Goal: Transaction & Acquisition: Purchase product/service

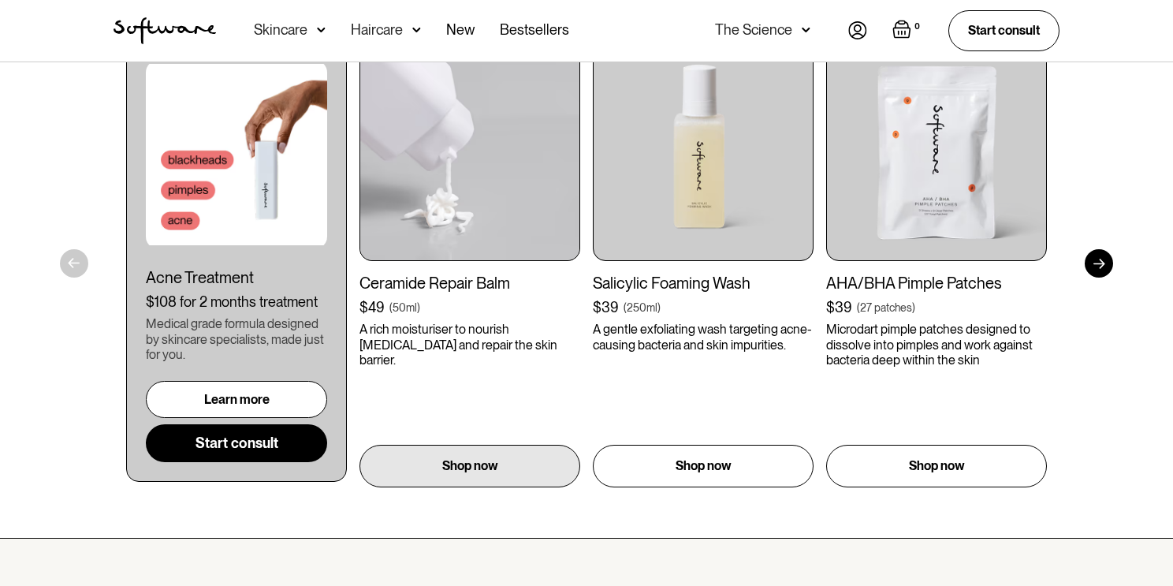
scroll to position [920, 0]
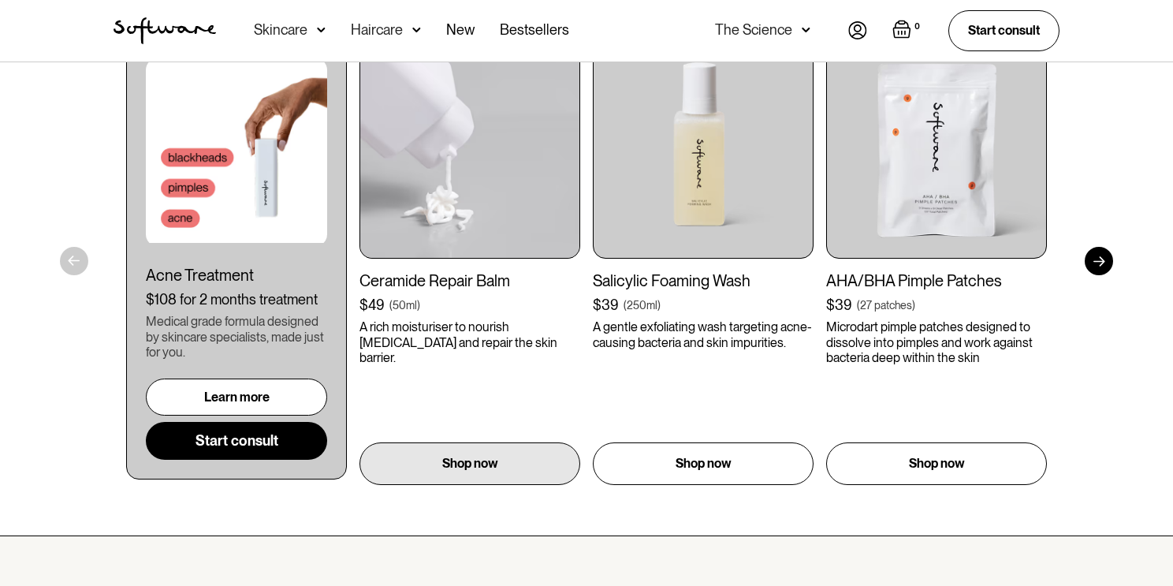
click at [509, 184] on img at bounding box center [469, 148] width 221 height 221
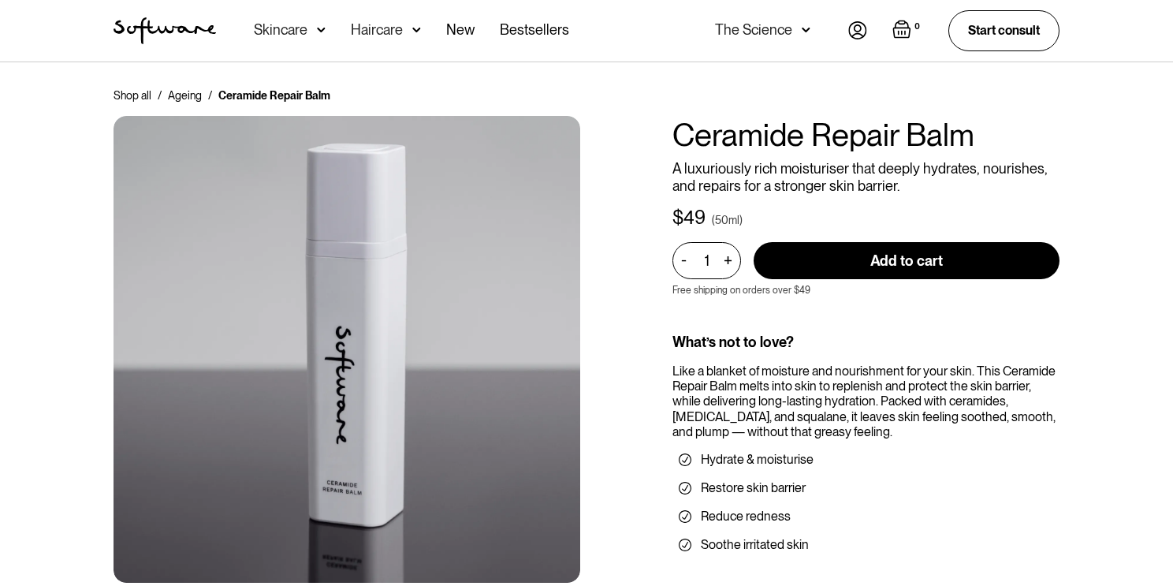
click at [909, 262] on input "Add to cart" at bounding box center [907, 260] width 306 height 37
type input "Add to cart"
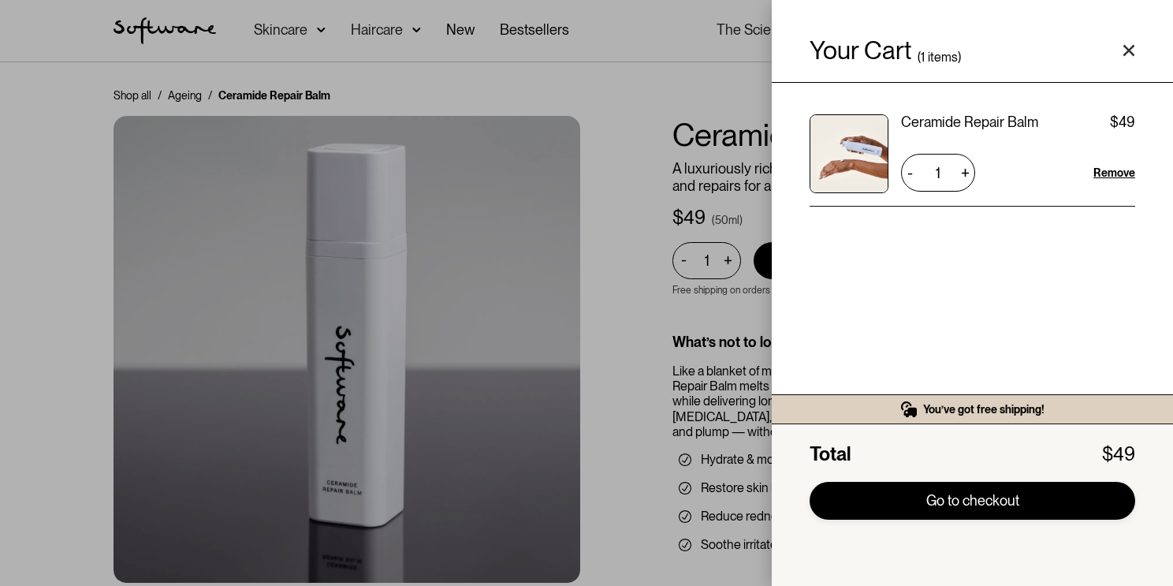
click at [948, 505] on link "Go to checkout" at bounding box center [973, 501] width 326 height 38
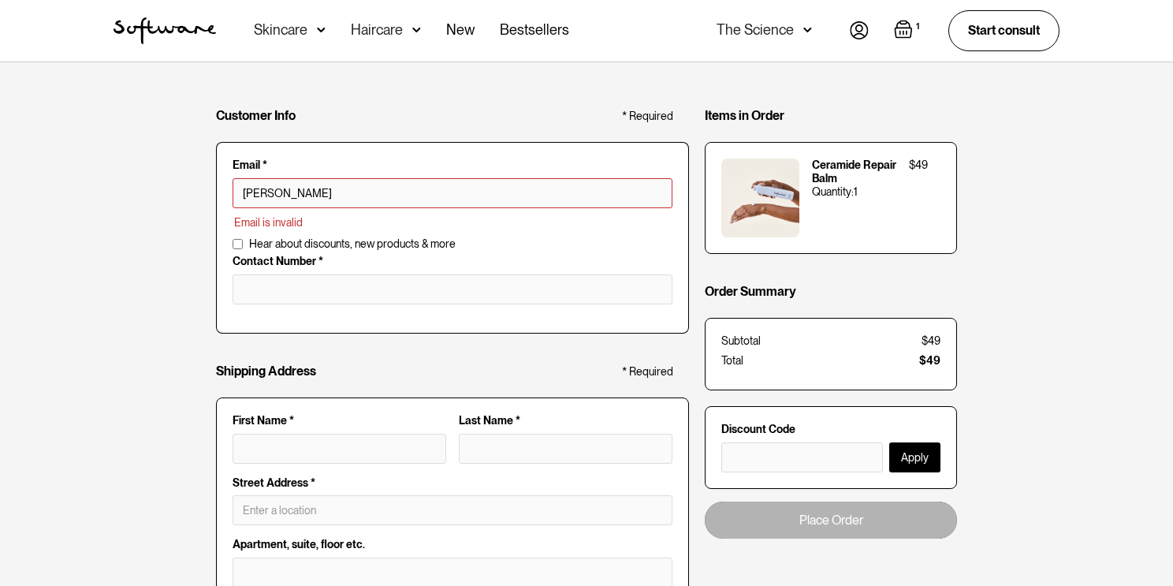
type input "[PERSON_NAME][EMAIL_ADDRESS][DOMAIN_NAME]"
click at [315, 279] on input "tel" at bounding box center [453, 289] width 440 height 30
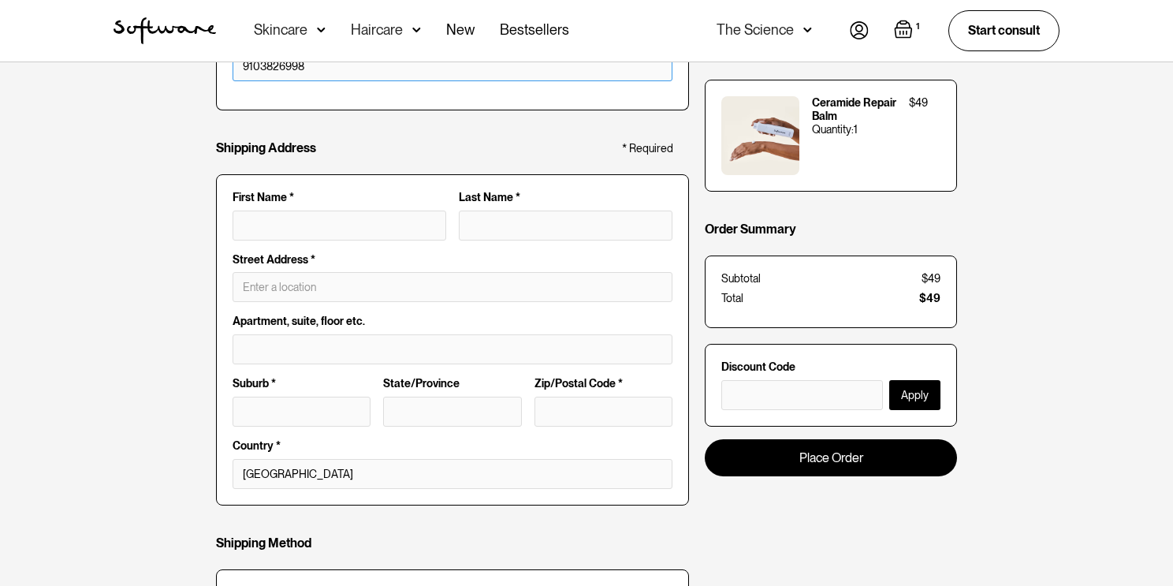
scroll to position [199, 0]
type input "9103826998"
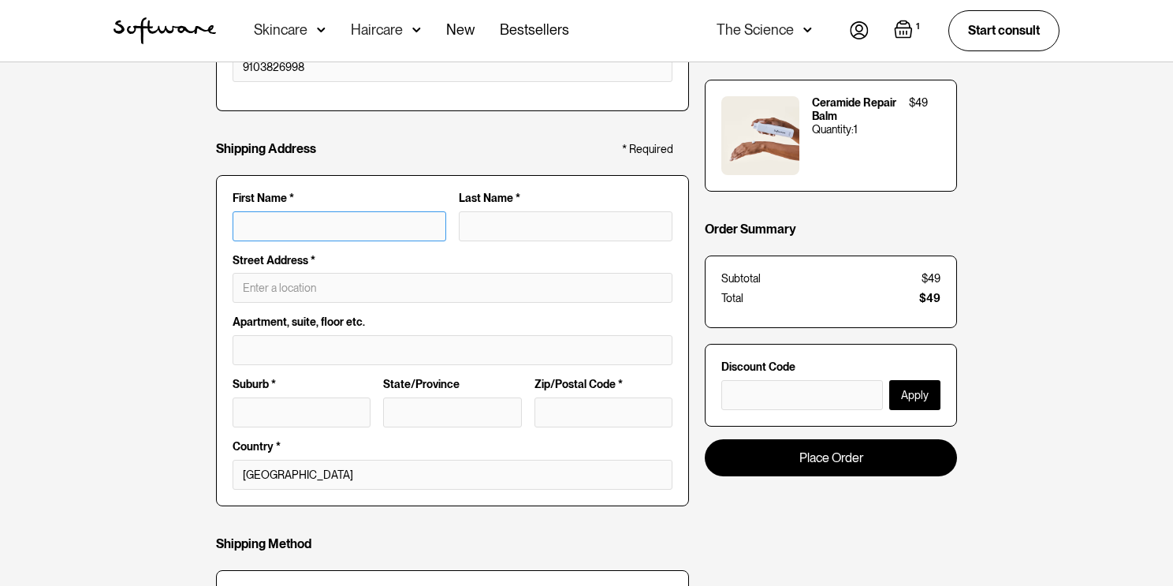
click at [268, 233] on input "First Name *" at bounding box center [340, 226] width 214 height 30
type input "c"
type input "ch"
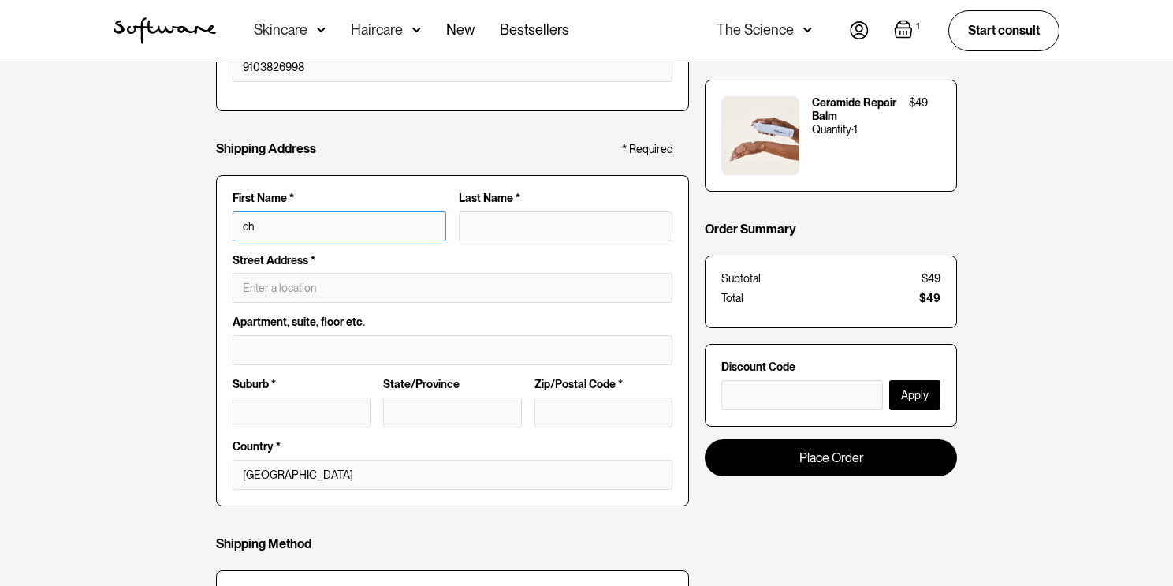
type input "chr"
type input "chri"
type input "[PERSON_NAME]"
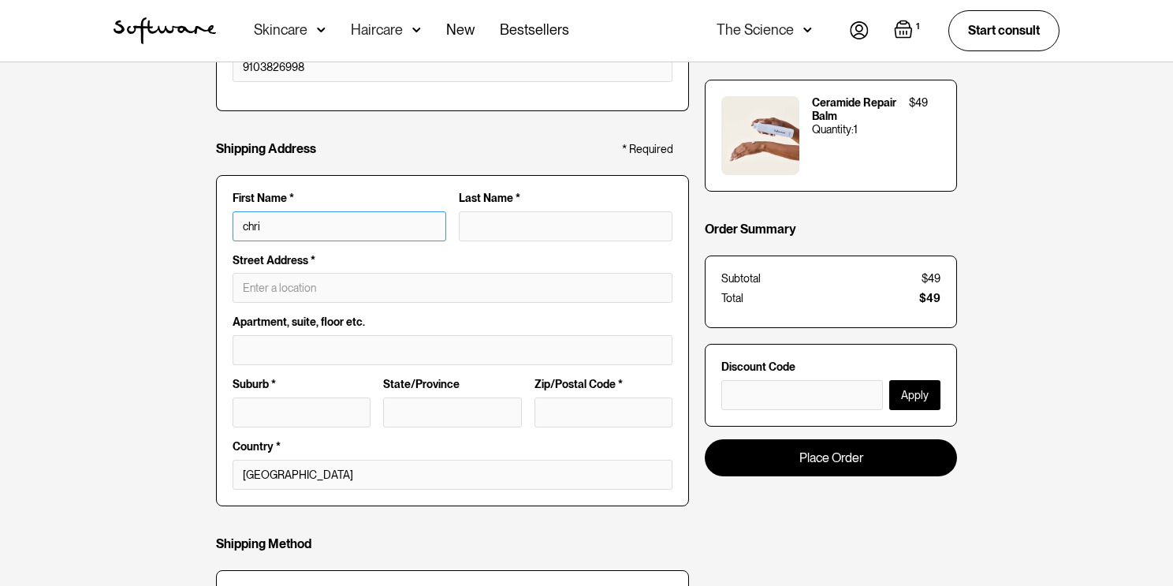
type input "[PERSON_NAME]"
type input "[PERSON_NAME]."
type input "[PERSON_NAME].k"
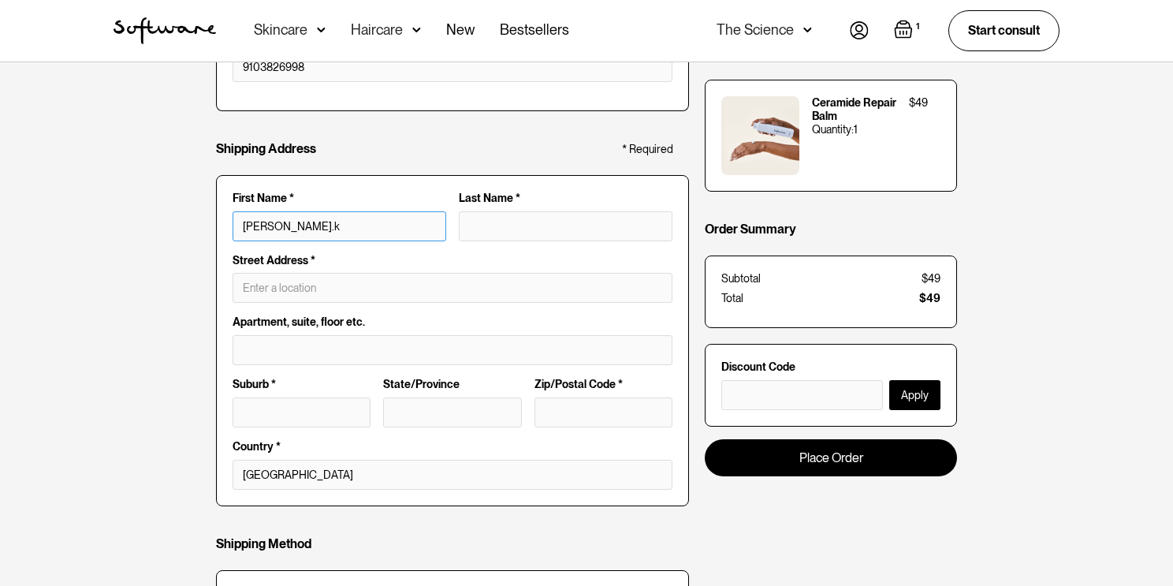
type input "[DOMAIN_NAME]"
type input "[PERSON_NAME].kid"
type input "[PERSON_NAME].[PERSON_NAME]"
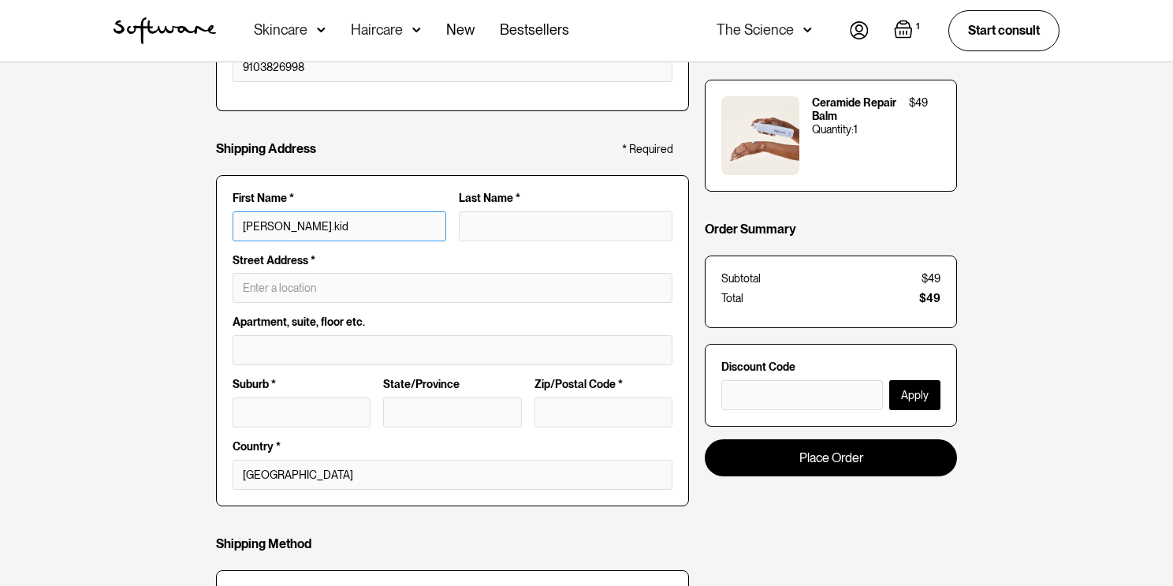
type input "[PERSON_NAME].[PERSON_NAME]"
type input "[PERSON_NAME].kid"
type input "[DOMAIN_NAME]"
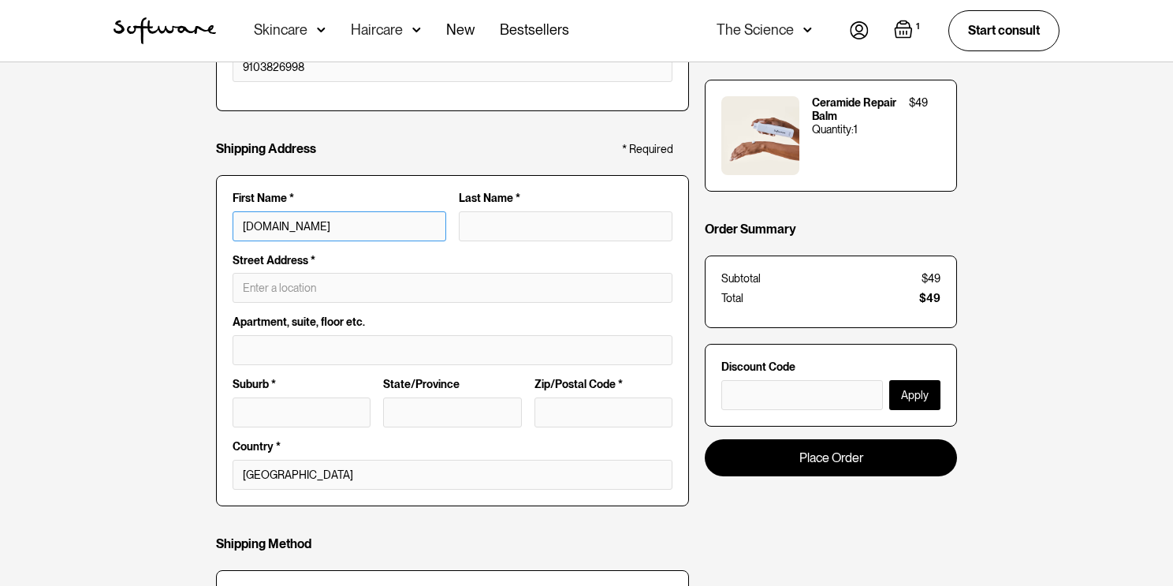
type input "[PERSON_NAME].k"
type input "[PERSON_NAME]."
type input "[PERSON_NAME]"
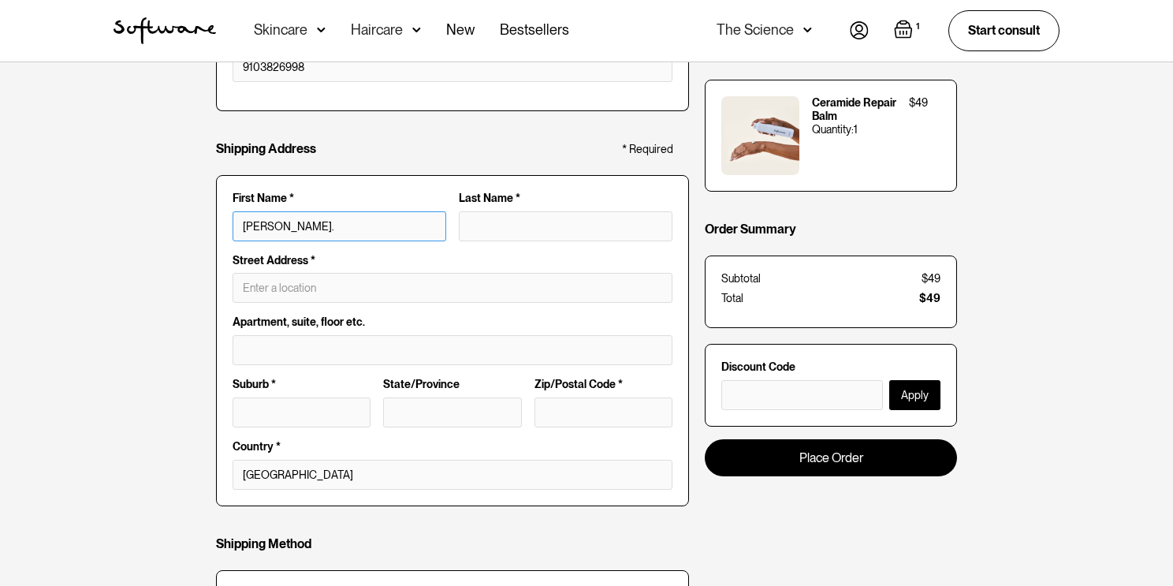
type input "[PERSON_NAME]"
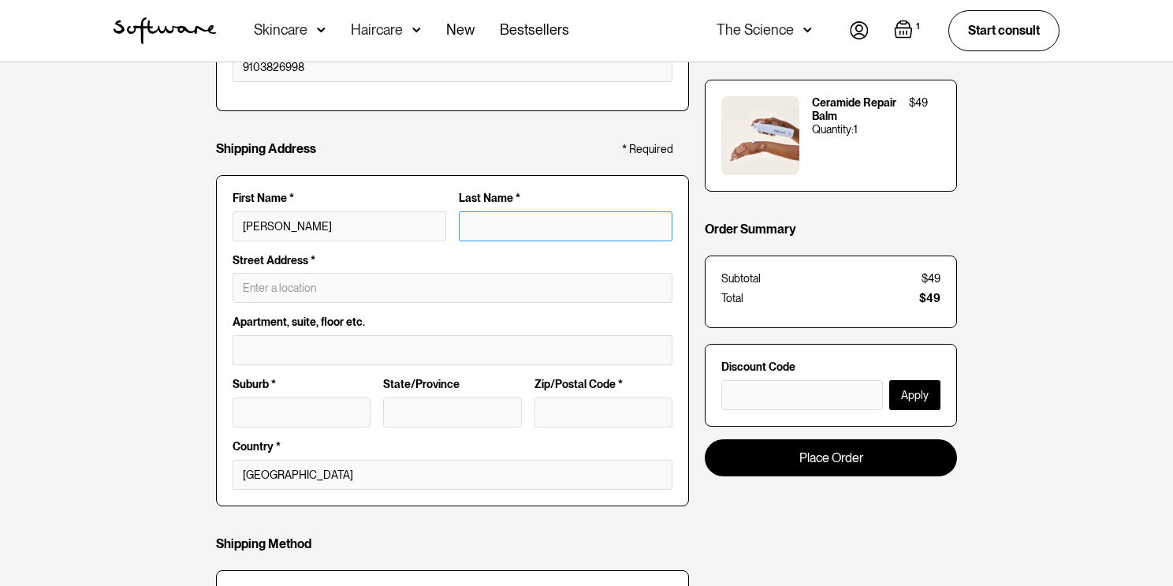
type input "K"
type input "[PERSON_NAME]"
type input "Ki"
type input "[PERSON_NAME]"
type input "Kid"
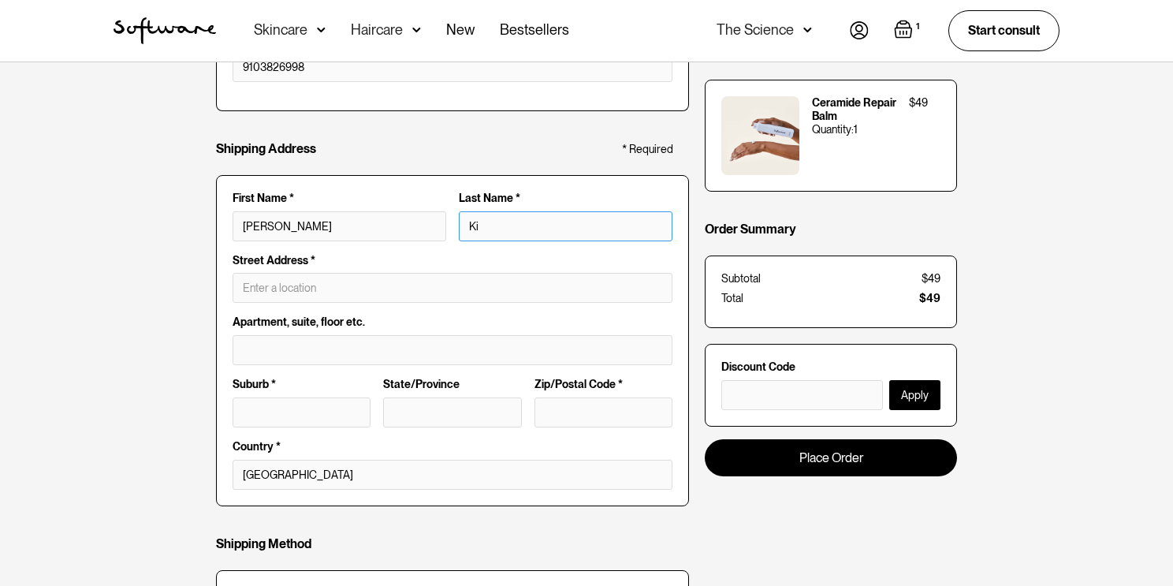
type input "[PERSON_NAME]"
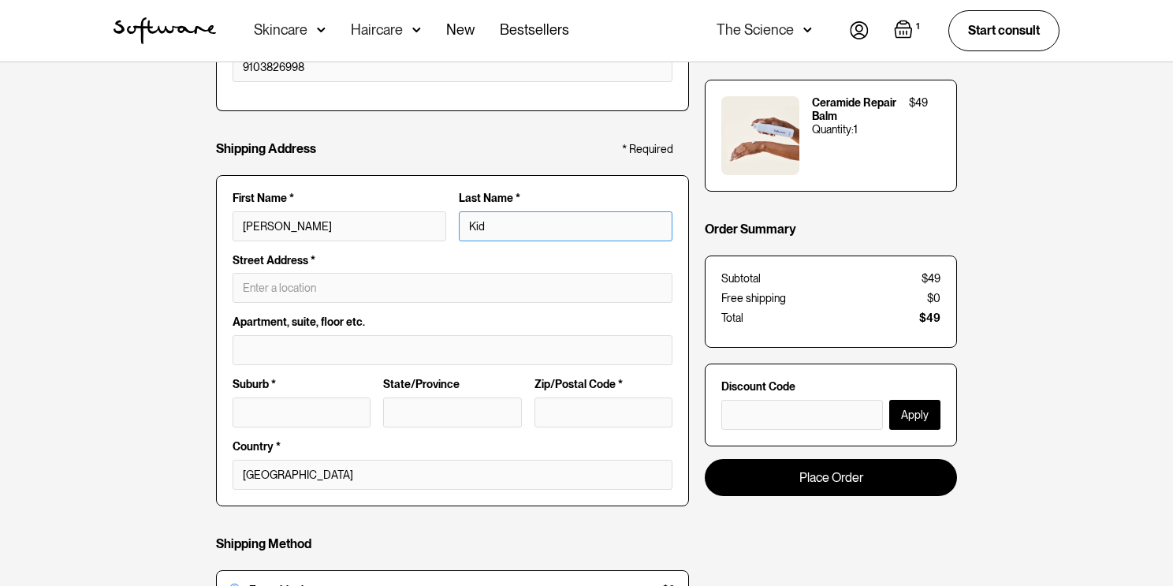
type input "[PERSON_NAME]"
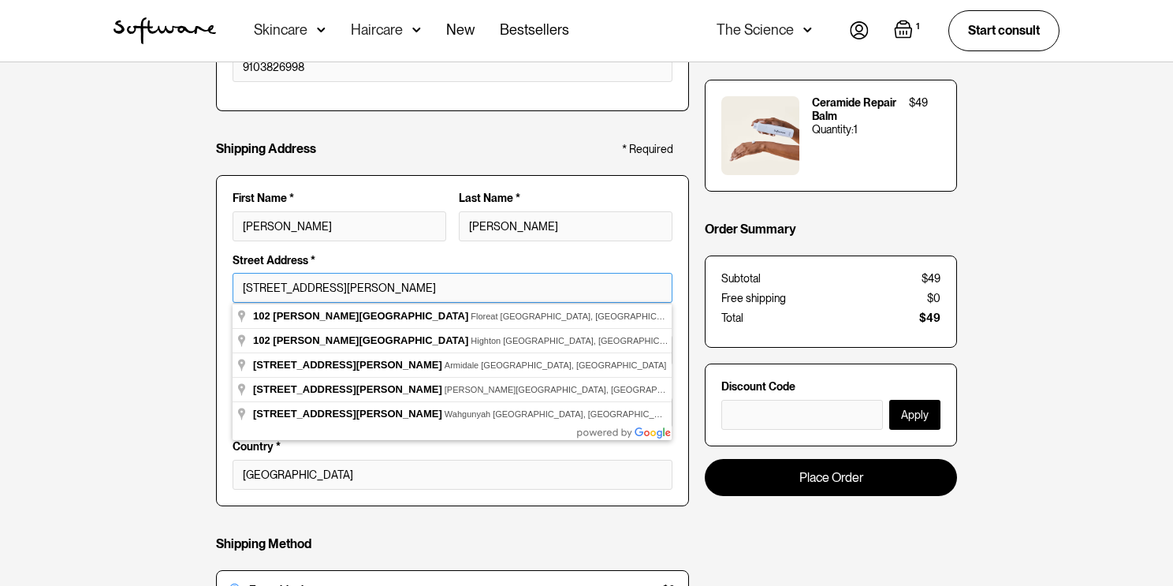
type input "[STREET_ADDRESS][PERSON_NAME]"
click at [406, 267] on fieldset "First Name * [PERSON_NAME] Last Name * [PERSON_NAME] Full Name * [PERSON_NAME] …" at bounding box center [452, 340] width 473 height 331
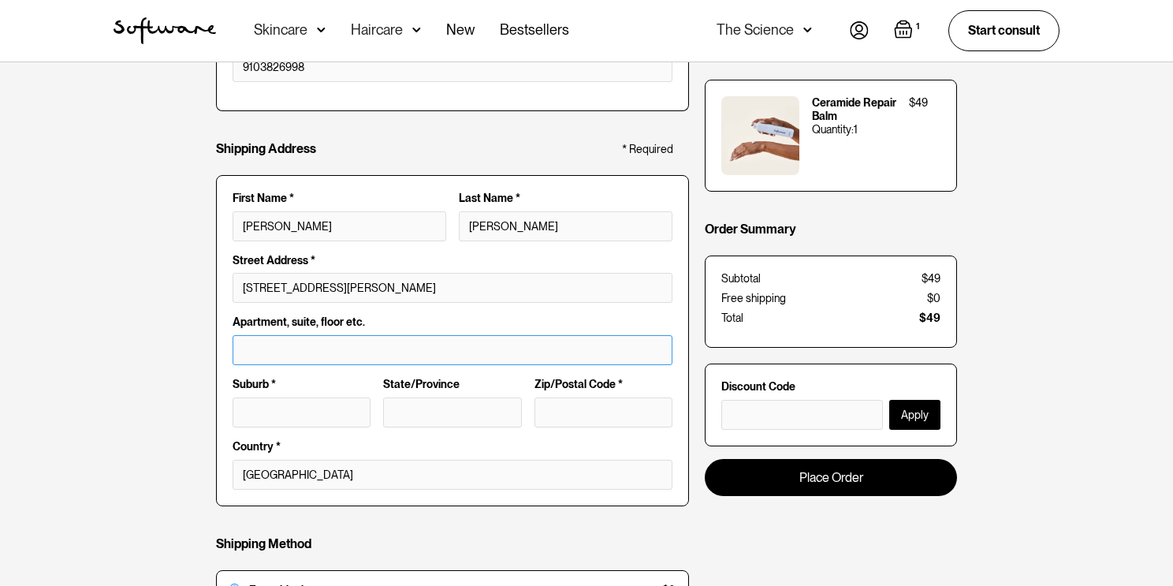
click at [334, 338] on input "text" at bounding box center [453, 350] width 440 height 30
click at [313, 406] on input "text" at bounding box center [302, 412] width 138 height 30
click at [430, 409] on input "text" at bounding box center [452, 412] width 138 height 30
type input "NC"
click at [648, 394] on div "Zip/Postal Code *" at bounding box center [603, 409] width 151 height 62
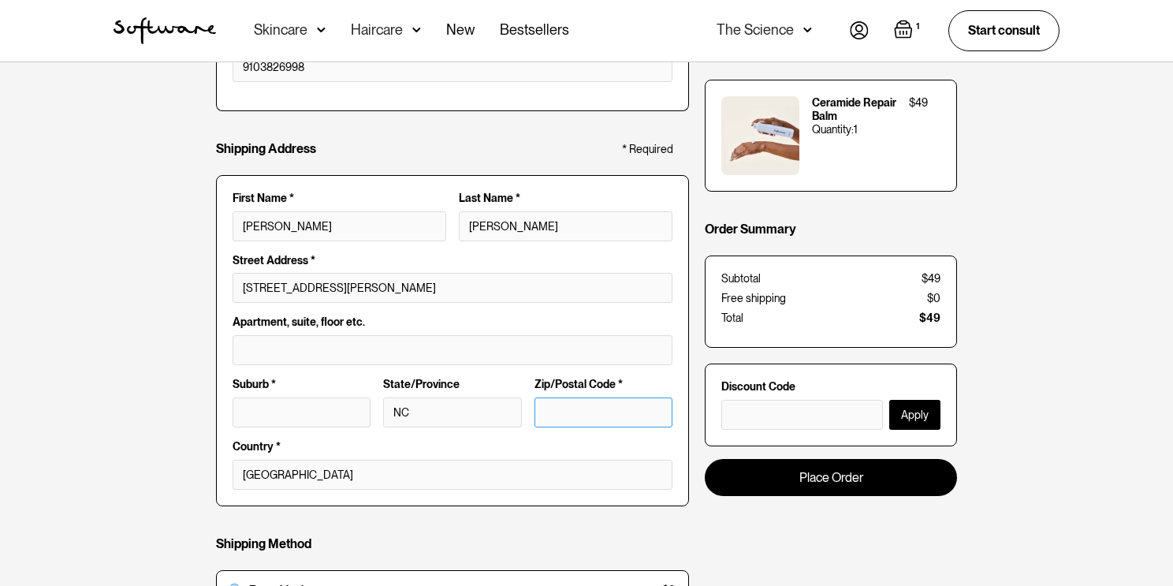
click at [635, 400] on input "text" at bounding box center [603, 412] width 138 height 30
type input "28546"
click at [298, 477] on select "[GEOGRAPHIC_DATA]" at bounding box center [453, 475] width 440 height 30
